Goal: Download file/media

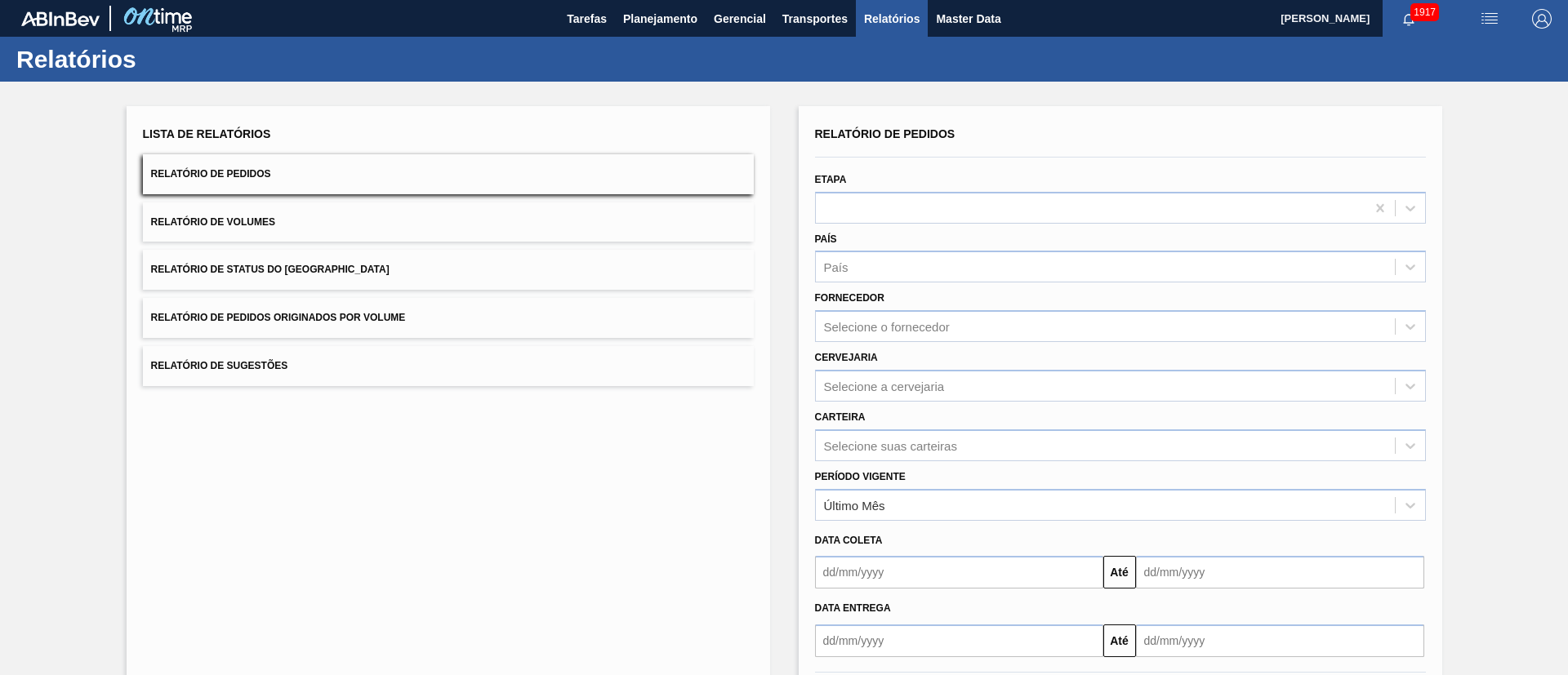
click at [310, 267] on span "Relatório de Status do [GEOGRAPHIC_DATA]" at bounding box center [270, 269] width 238 height 11
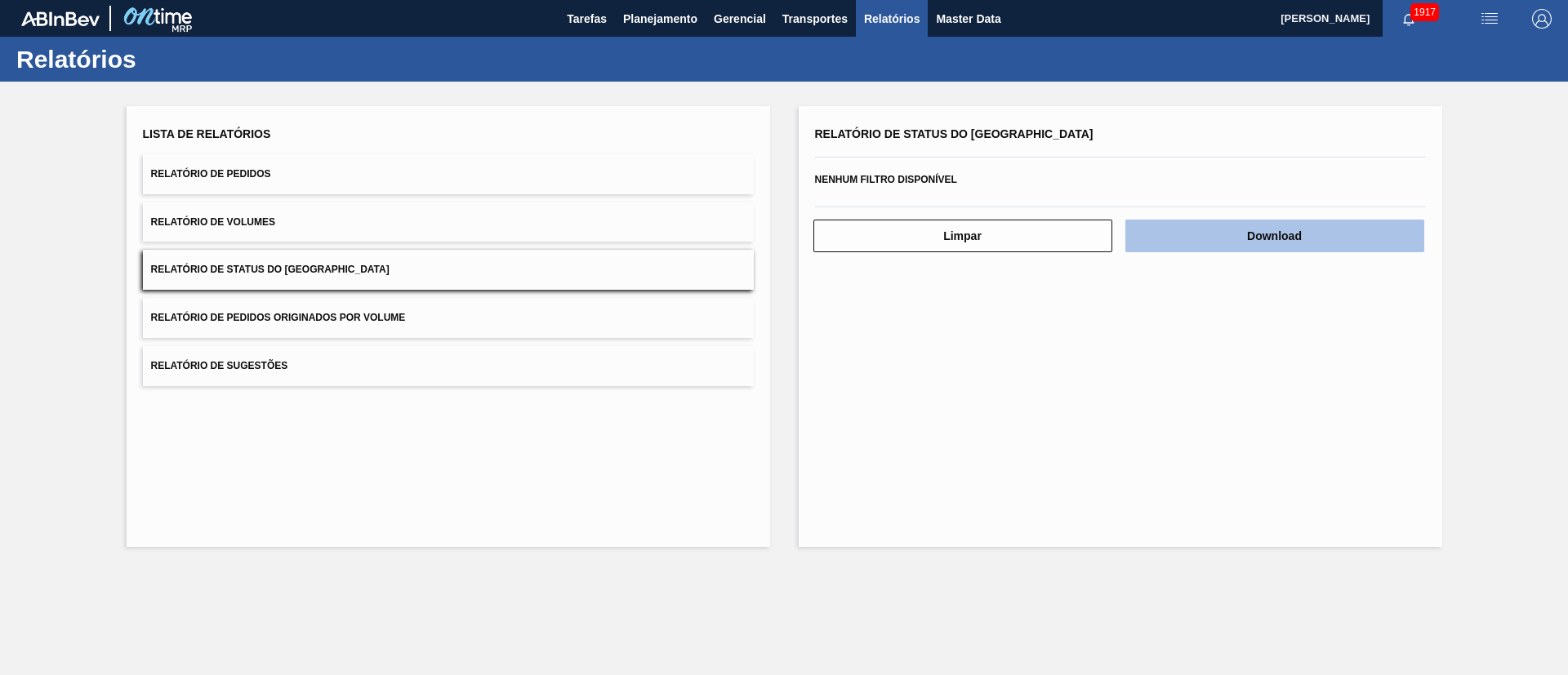
click at [1331, 235] on button "Download" at bounding box center [1275, 236] width 299 height 33
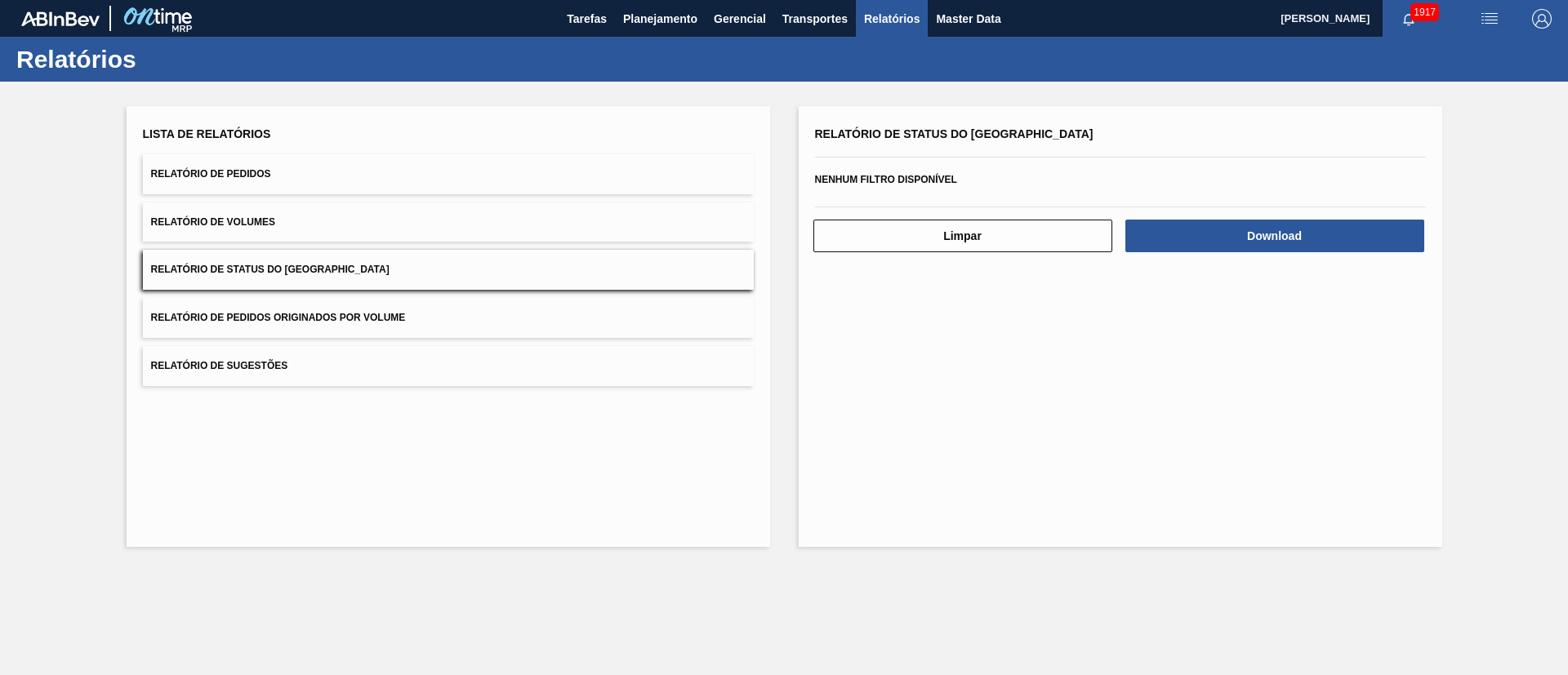
click at [281, 188] on button "Relatório de Pedidos" at bounding box center [448, 174] width 610 height 40
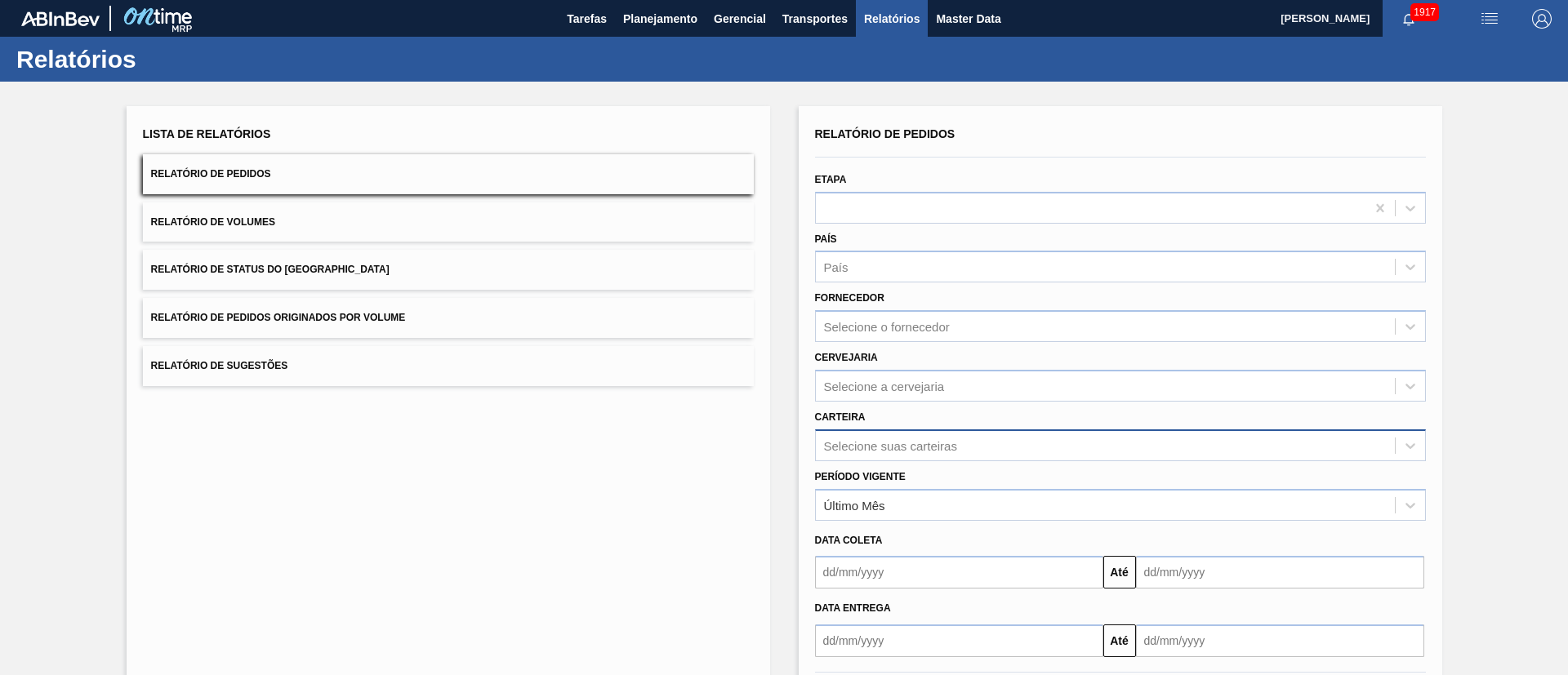
click at [896, 441] on div "Selecione suas carteiras" at bounding box center [890, 444] width 133 height 14
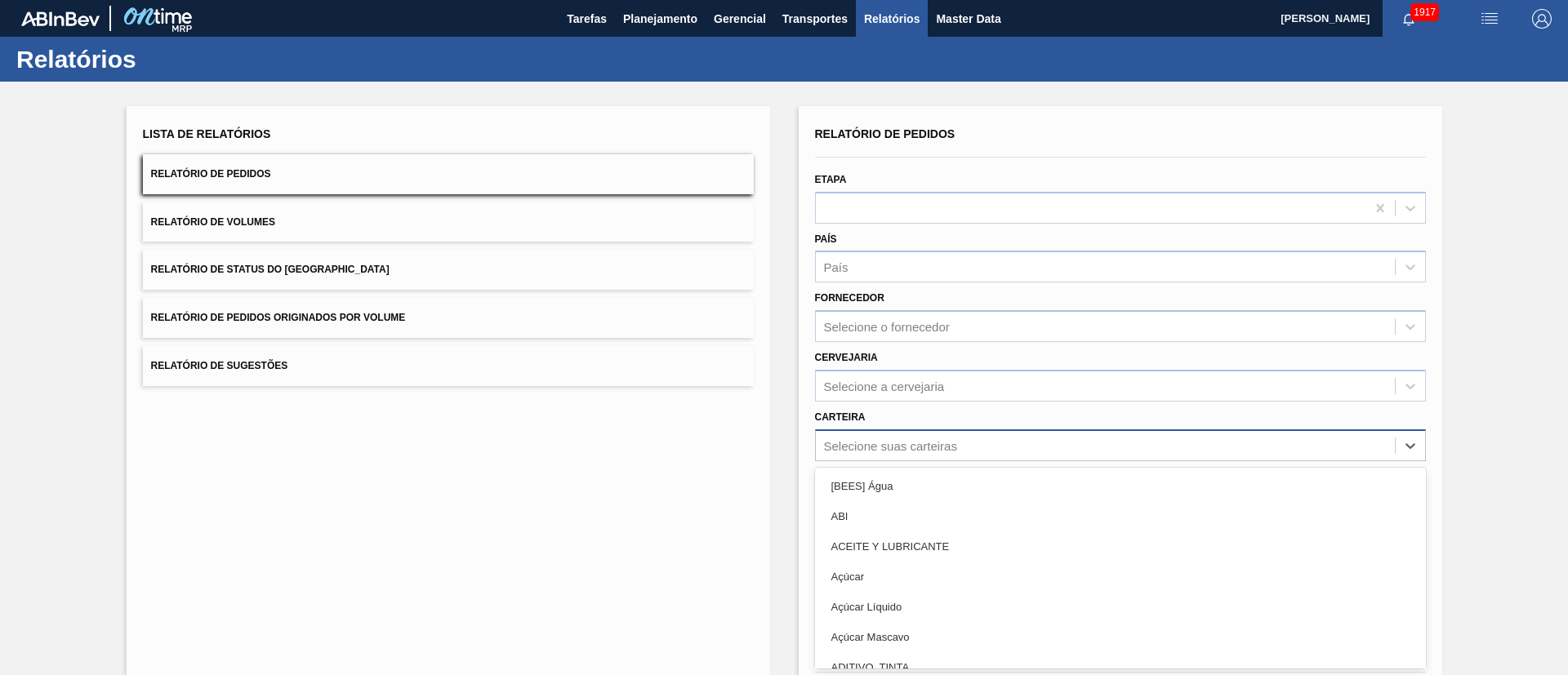
scroll to position [44, 0]
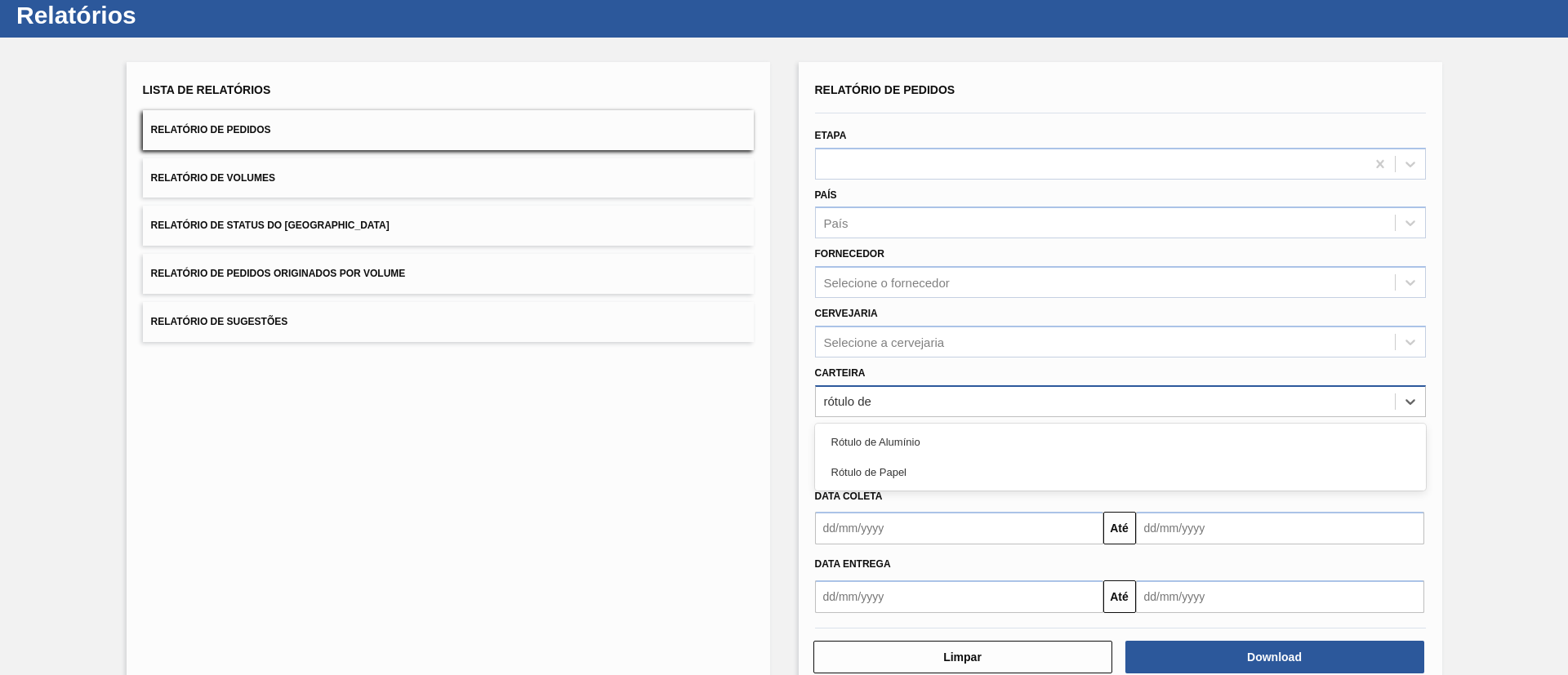
type input "rótulo de"
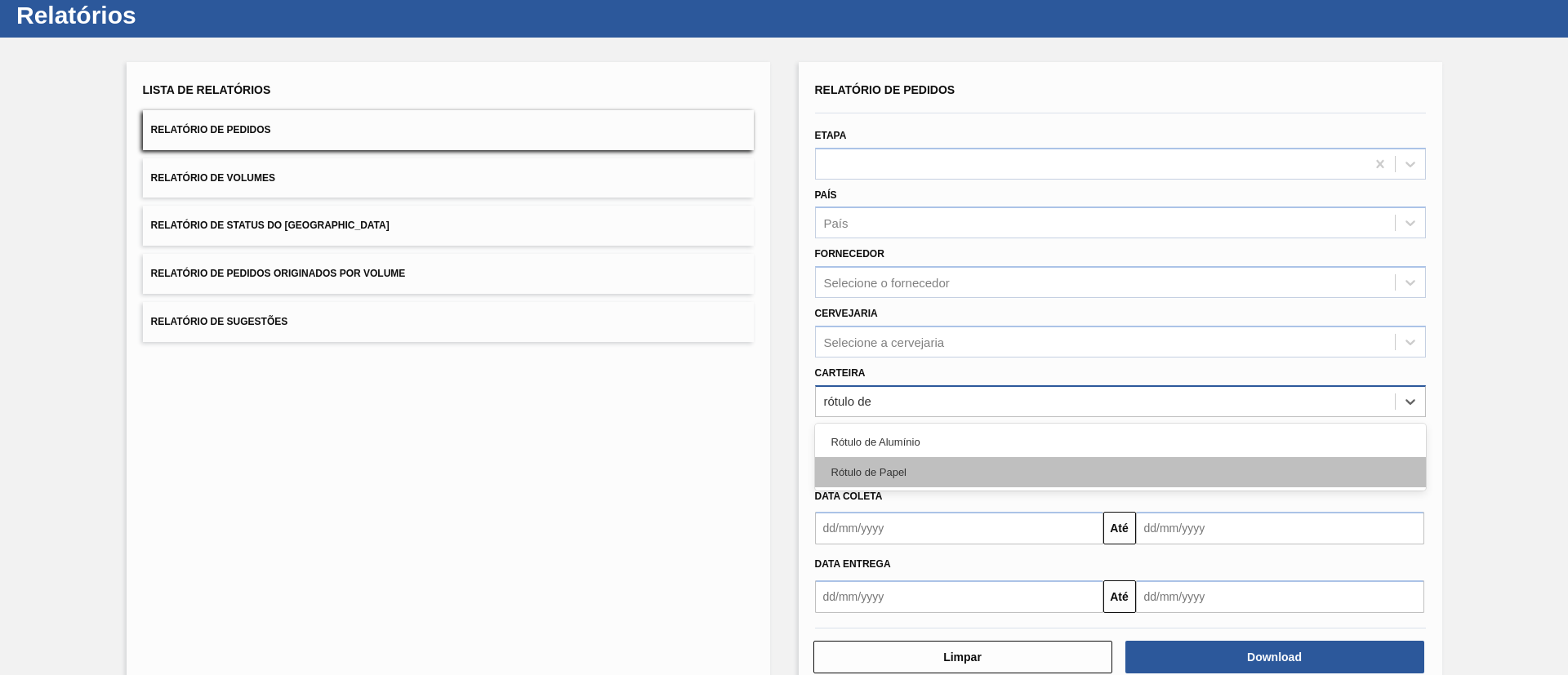
click at [903, 468] on div "Rótulo de Papel" at bounding box center [1120, 472] width 610 height 30
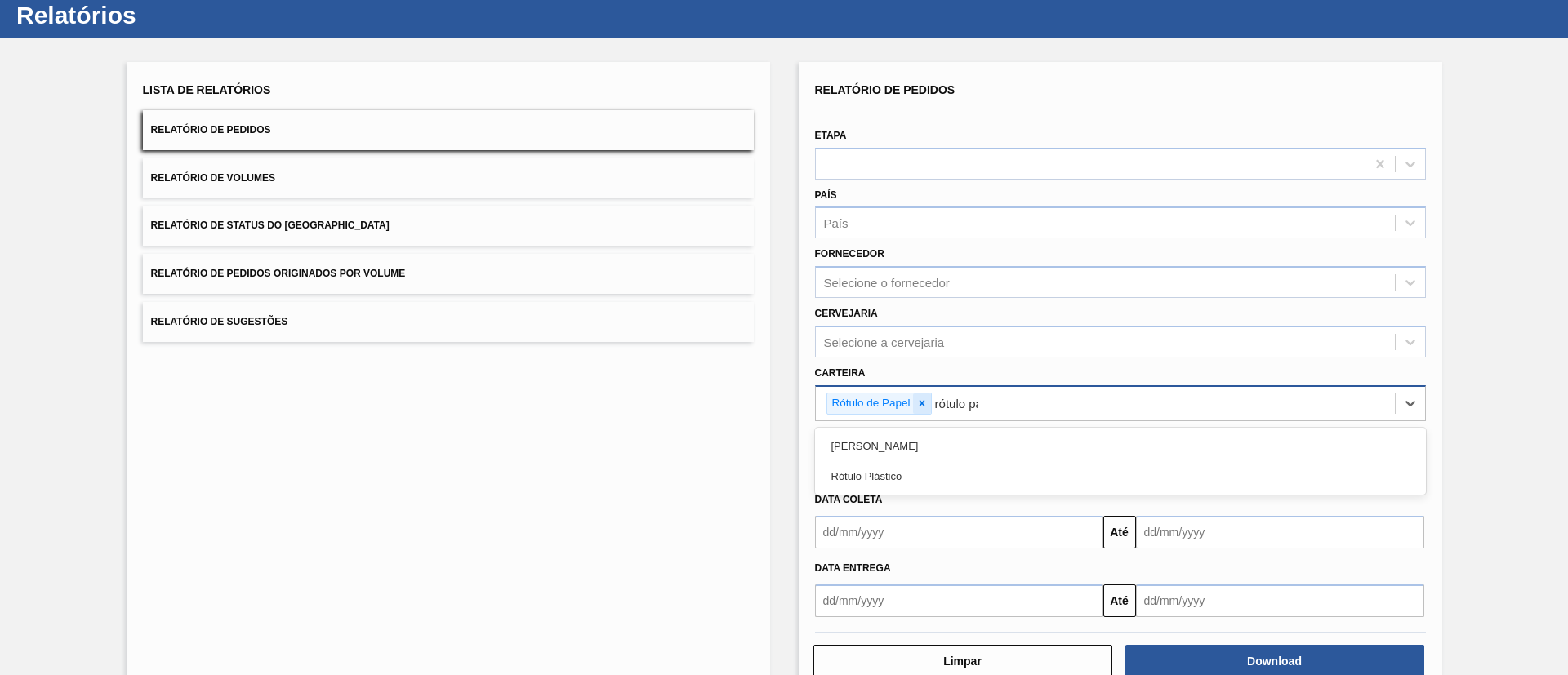
type input "rótulo pap"
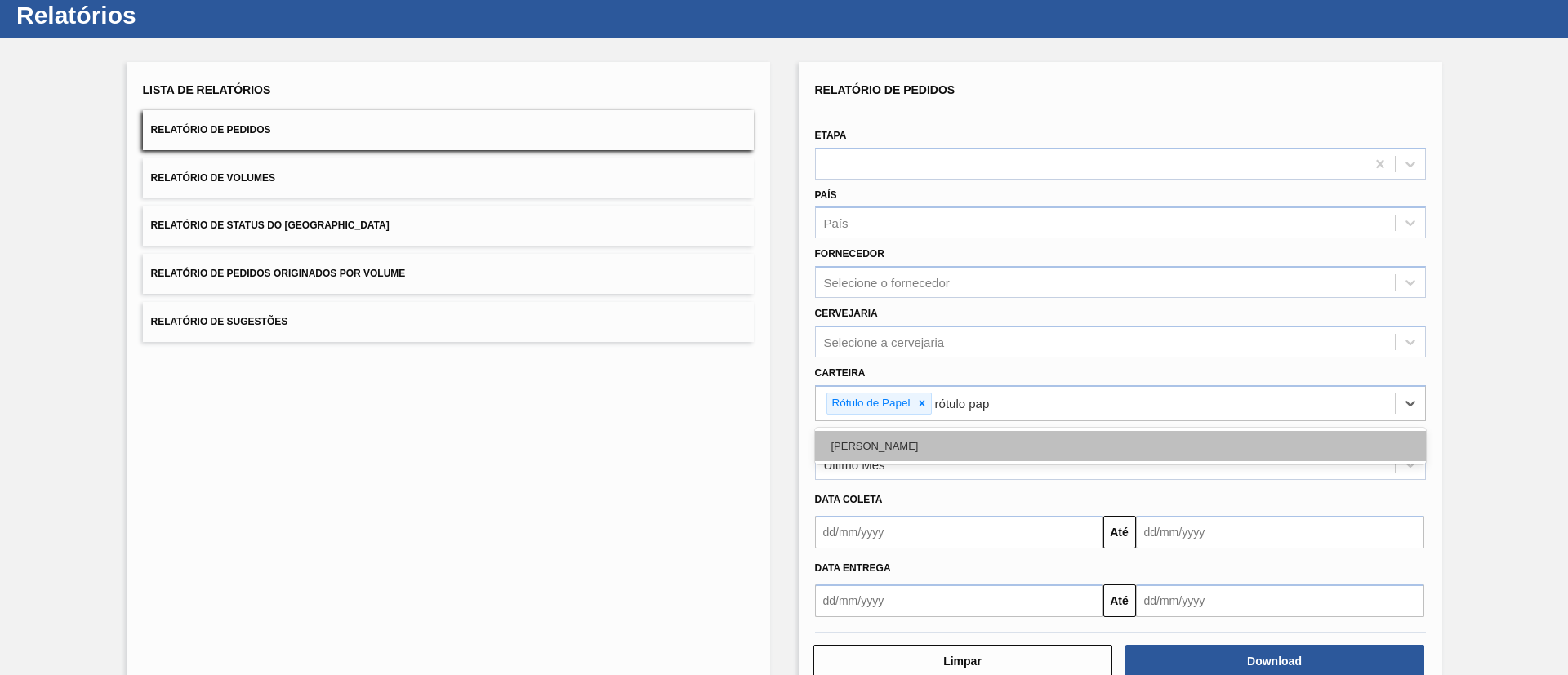
click at [910, 433] on div "[PERSON_NAME]" at bounding box center [1120, 445] width 610 height 30
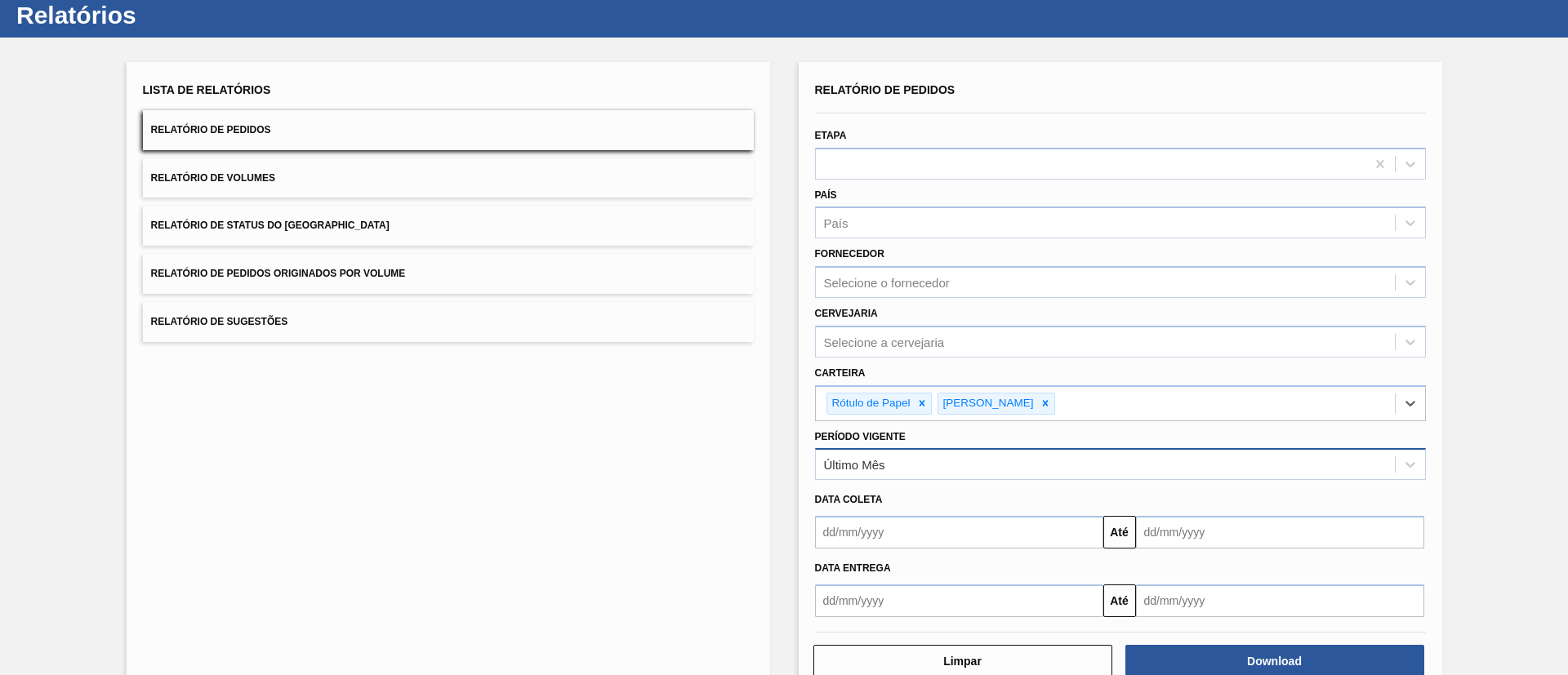
click at [893, 452] on div "Último Mês" at bounding box center [1120, 463] width 610 height 32
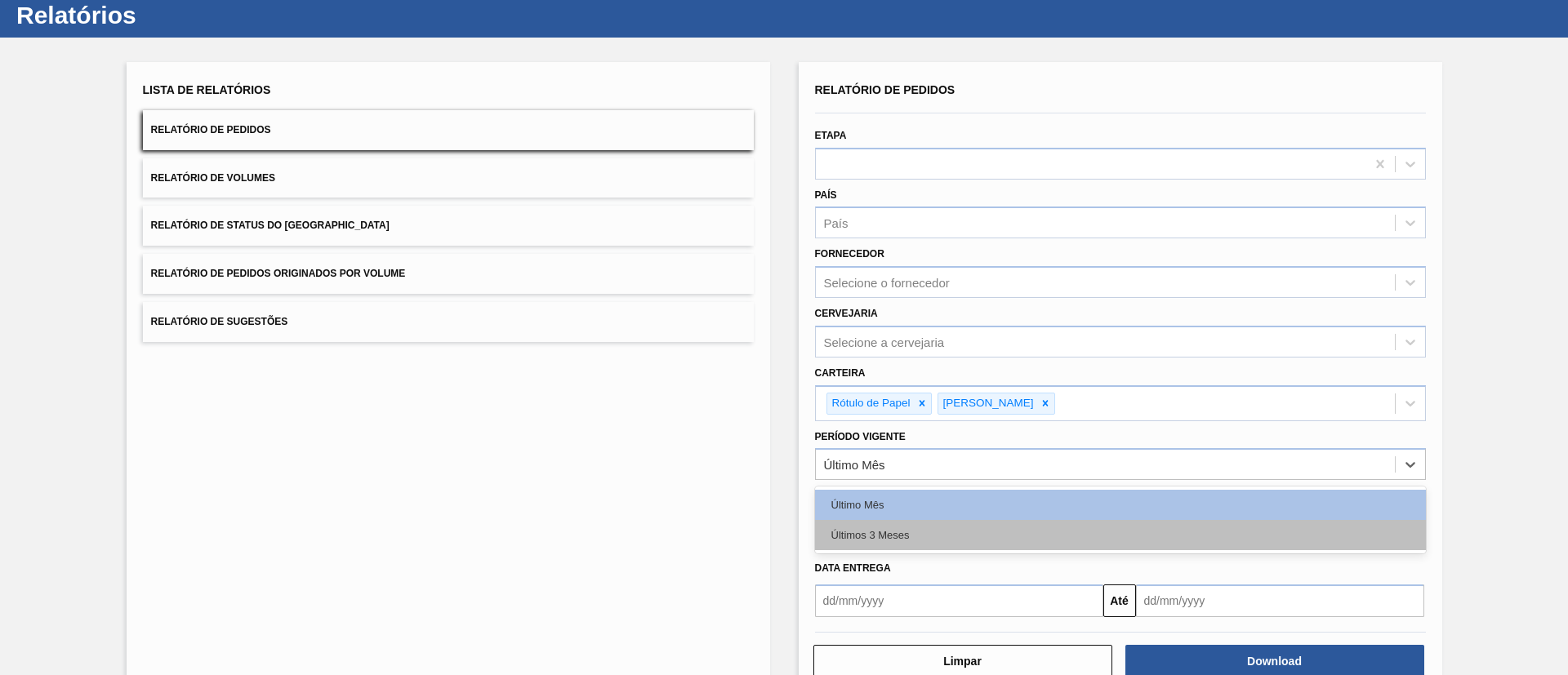
click at [902, 528] on div "Últimos 3 Meses" at bounding box center [1120, 535] width 610 height 30
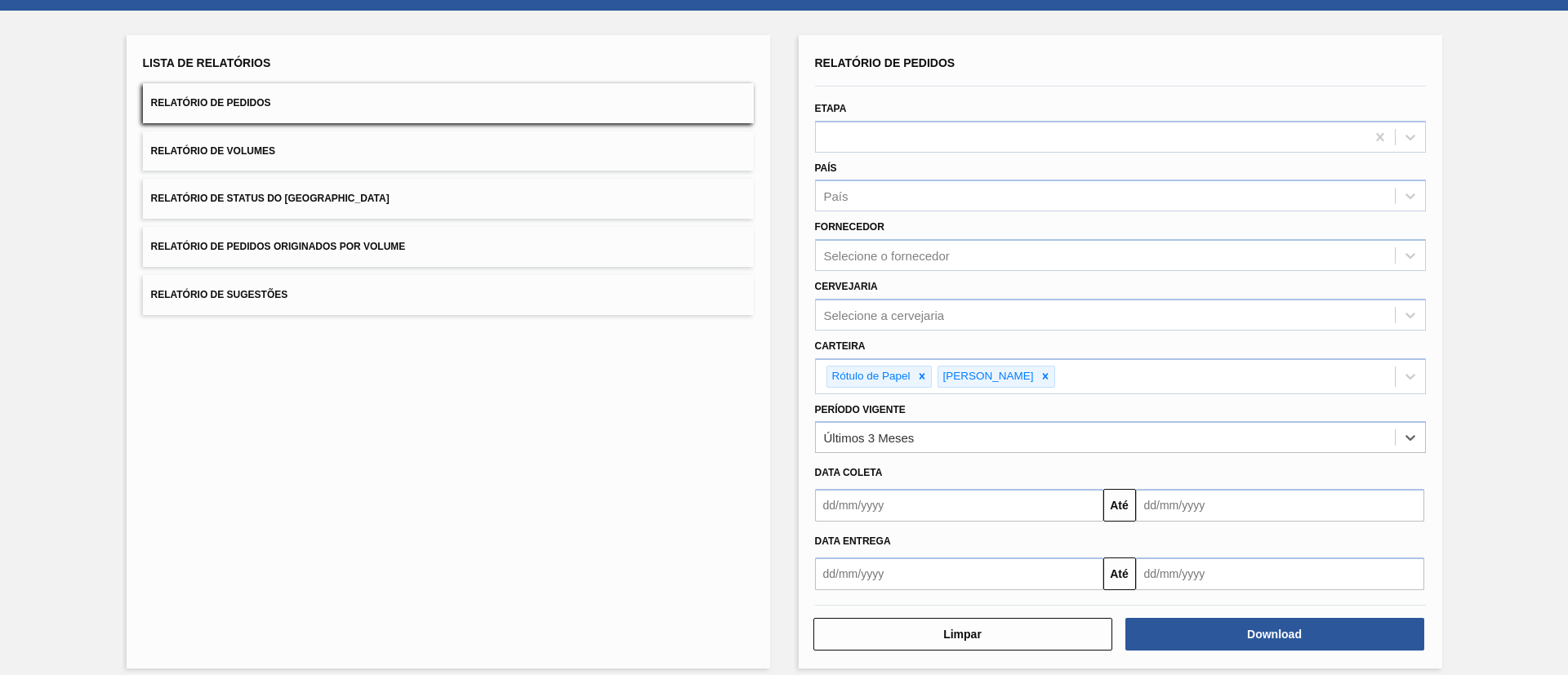
scroll to position [85, 0]
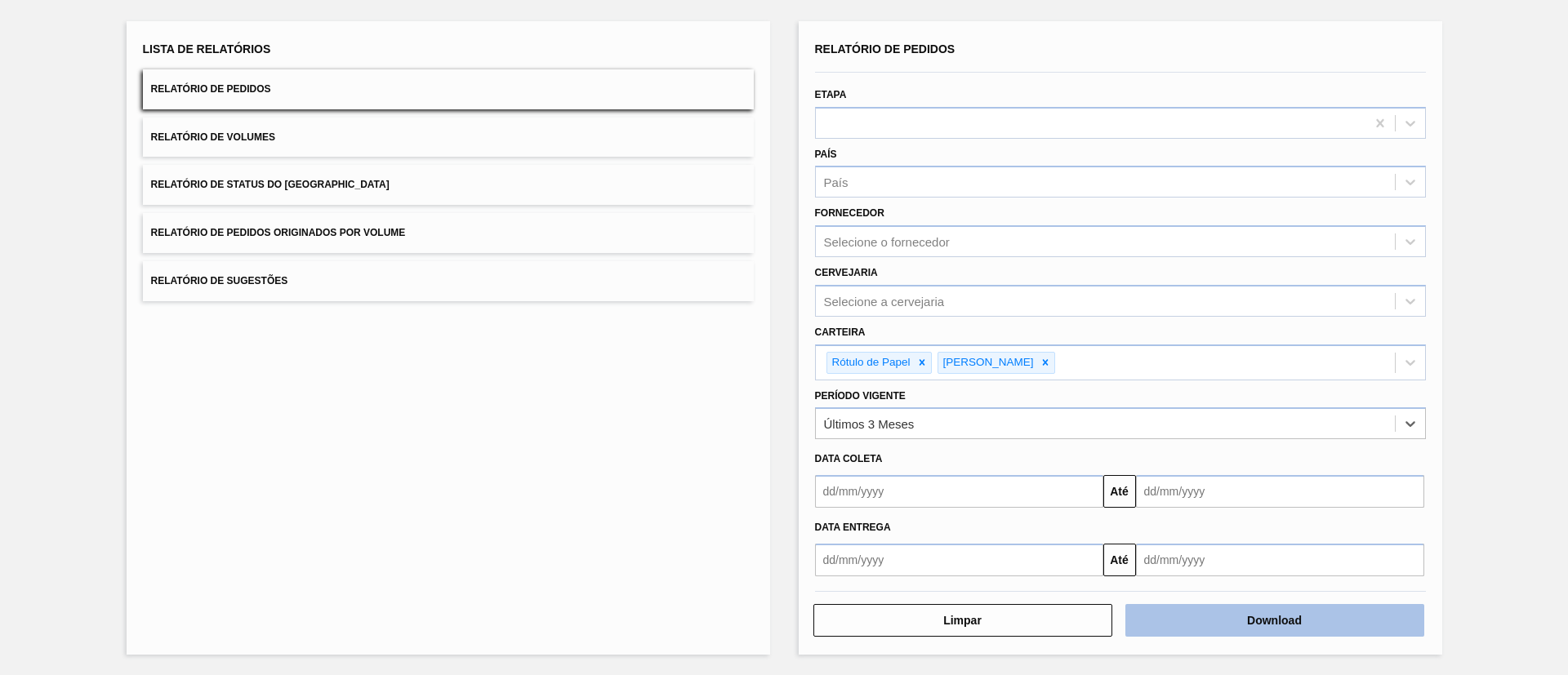
click at [1224, 614] on button "Download" at bounding box center [1275, 620] width 299 height 33
drag, startPoint x: 1529, startPoint y: 62, endPoint x: 1519, endPoint y: 49, distance: 16.4
click at [1530, 62] on div "Lista de Relatórios Relatório de Pedidos Relatório de Volumes Relatório de Stat…" at bounding box center [784, 335] width 1568 height 678
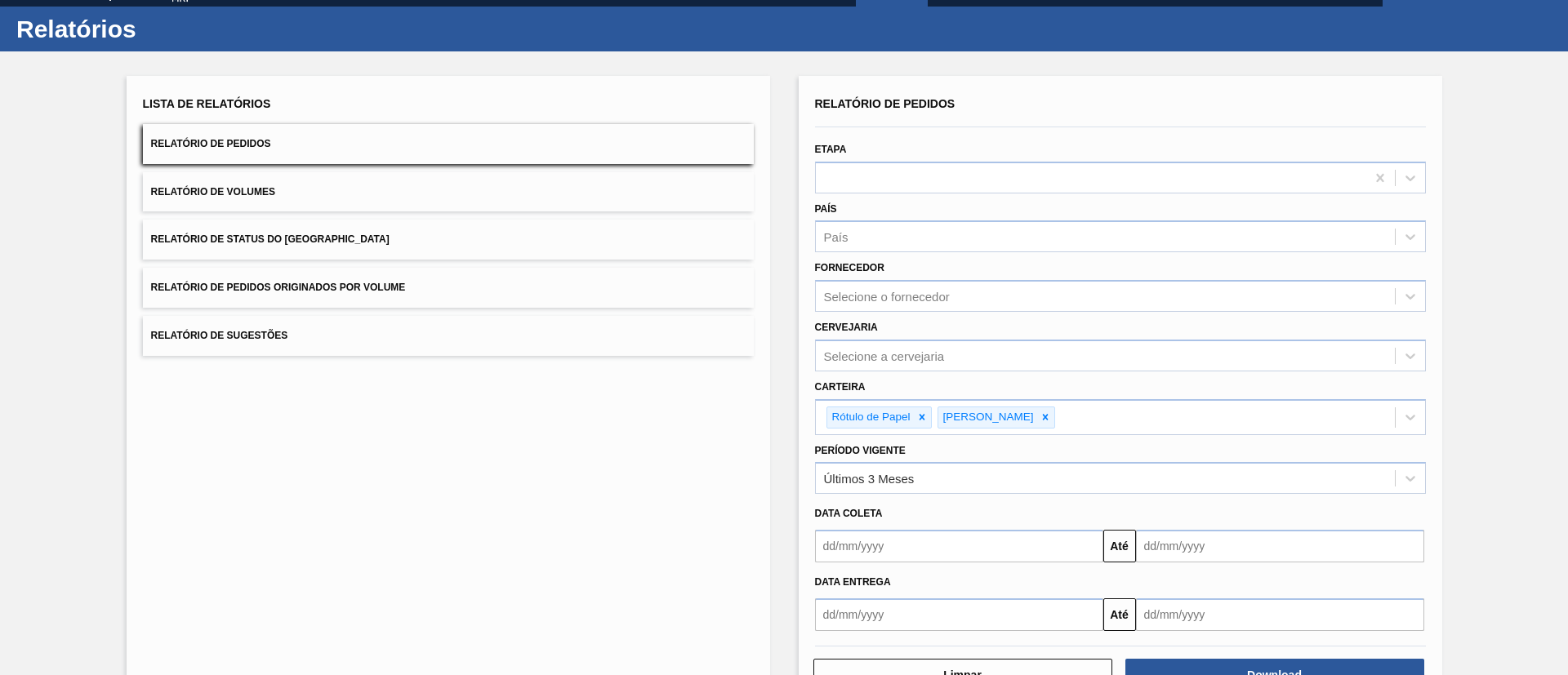
scroll to position [0, 0]
